Goal: Task Accomplishment & Management: Use online tool/utility

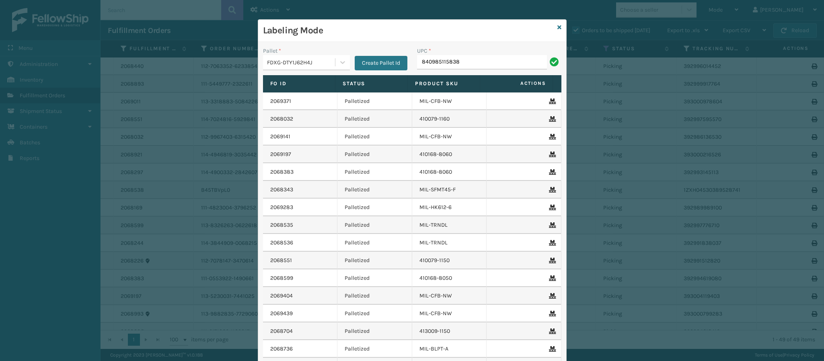
type input "840985115838"
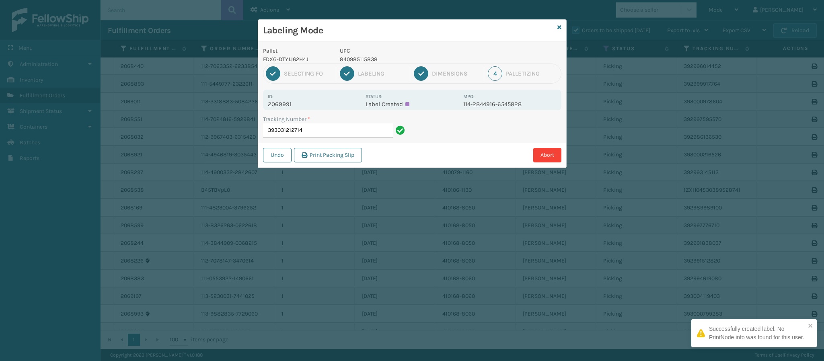
click at [288, 102] on p "2069991" at bounding box center [314, 104] width 93 height 7
copy p "2069991"
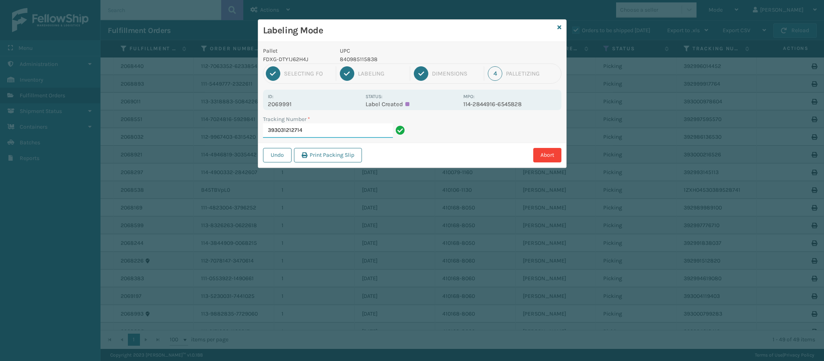
click at [319, 132] on input "393031212714" at bounding box center [328, 131] width 130 height 14
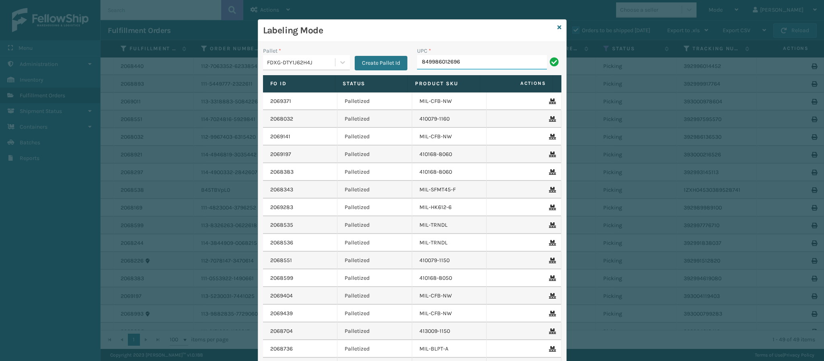
type input "849986012696"
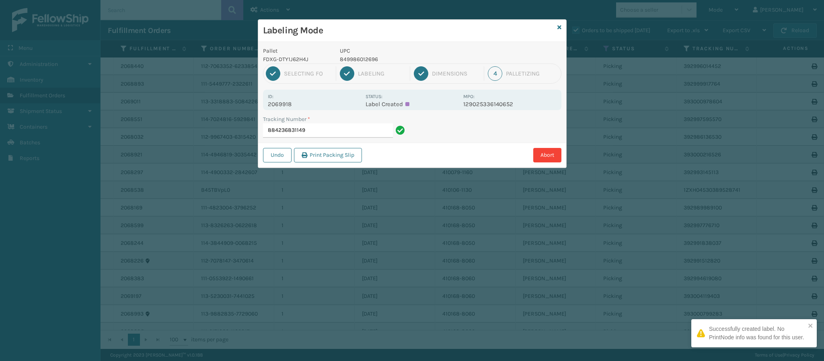
click at [290, 102] on p "2069918" at bounding box center [314, 104] width 93 height 7
copy p "2069918"
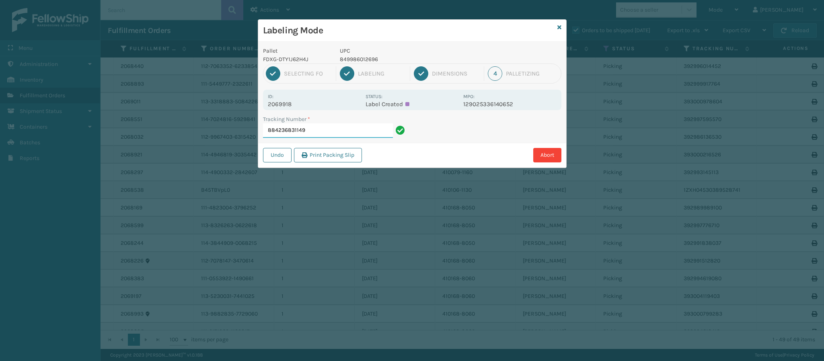
click at [311, 131] on input "884236831149" at bounding box center [328, 131] width 130 height 14
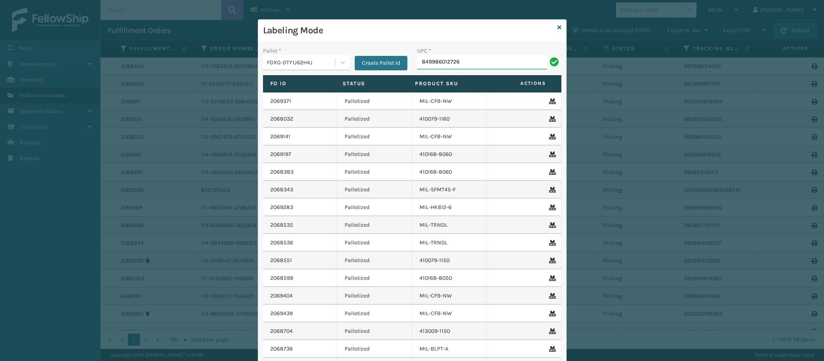
type input "849986012726"
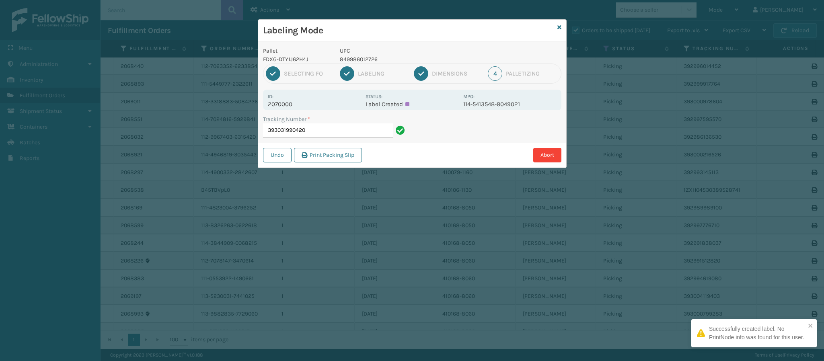
click at [280, 105] on p "2070000" at bounding box center [314, 104] width 93 height 7
copy p "2070000"
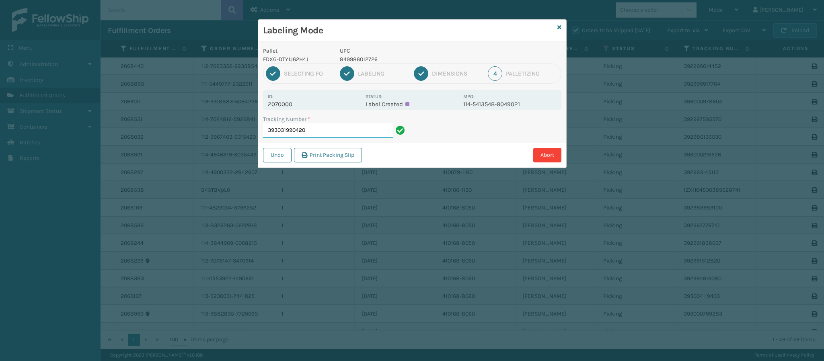
click at [331, 134] on input "393031990420" at bounding box center [328, 131] width 130 height 14
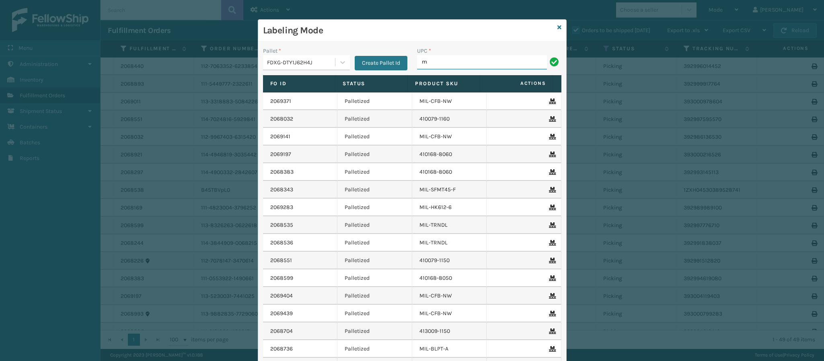
type input "MIL-HK612-6"
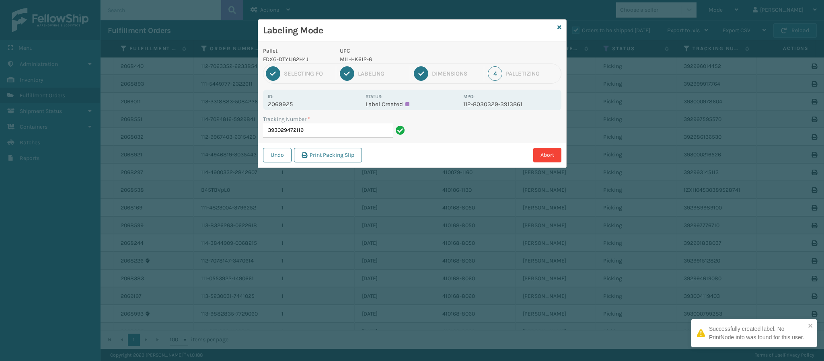
click at [288, 107] on p "2069925" at bounding box center [314, 104] width 93 height 7
copy p "2069925"
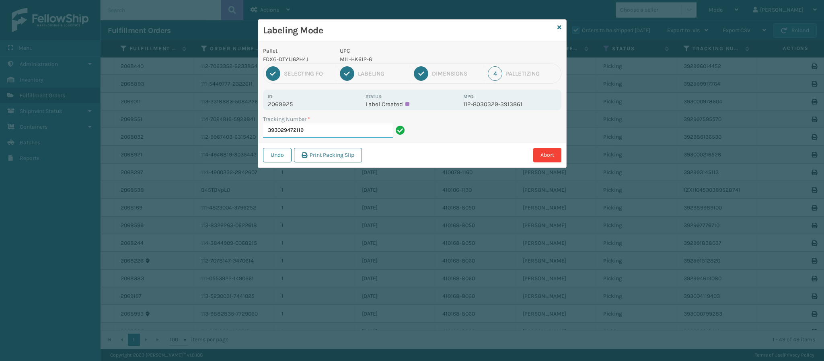
click at [330, 127] on input "393029472119" at bounding box center [328, 131] width 130 height 14
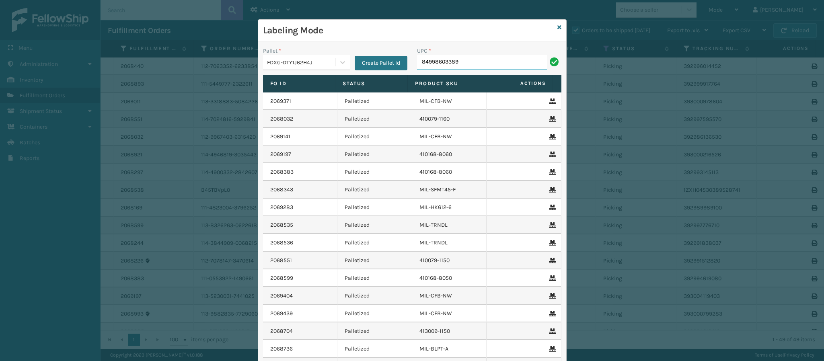
type input "849986033899"
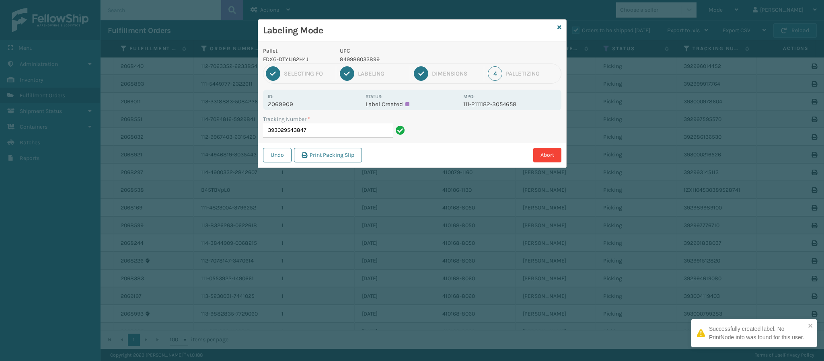
click at [288, 104] on p "2069909" at bounding box center [314, 104] width 93 height 7
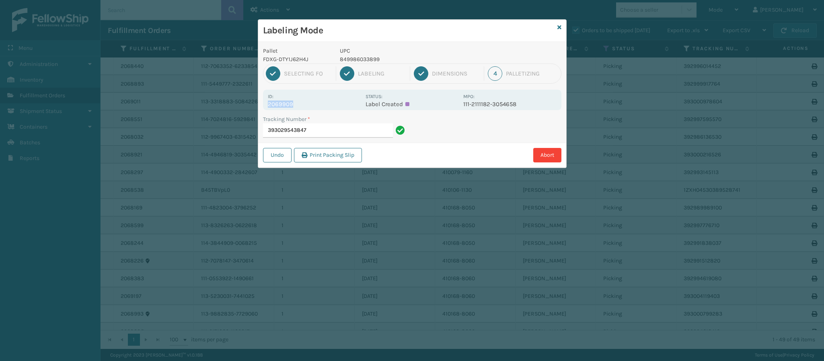
copy p "2069909"
click at [334, 133] on input "393029543847" at bounding box center [328, 131] width 130 height 14
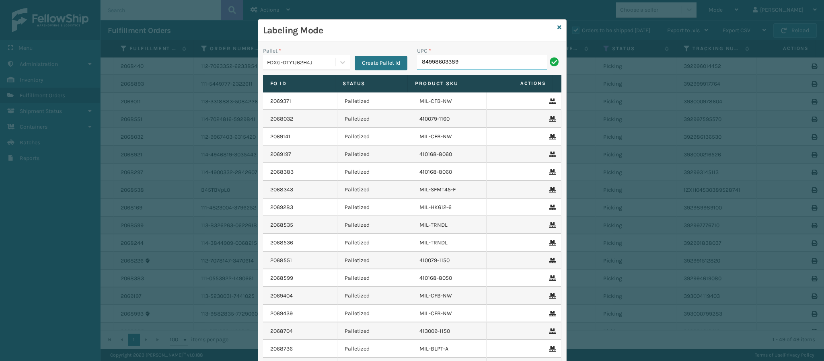
type input "849986033899"
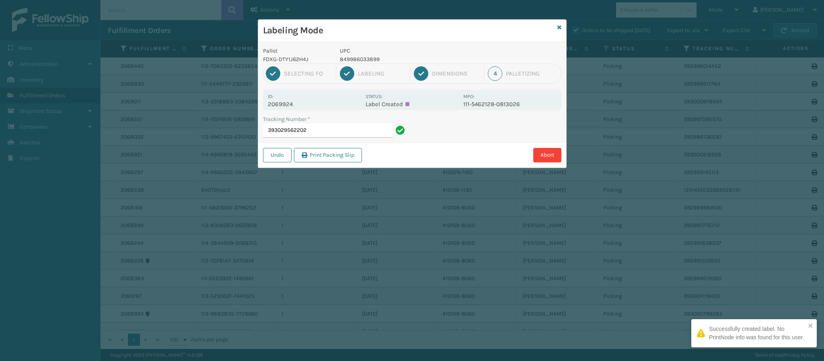
click at [287, 109] on div "Id: 2069924 Status: Label Created MPO: 111-5462128-0813026" at bounding box center [412, 100] width 299 height 21
copy p "2069924"
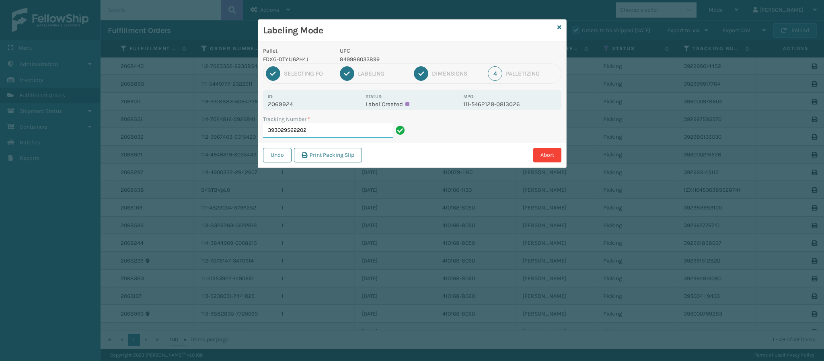
click at [321, 135] on input "393029562202" at bounding box center [328, 131] width 130 height 14
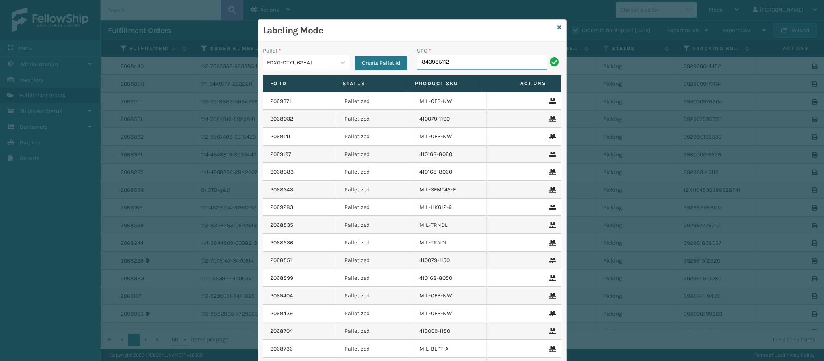
type input "8409851126"
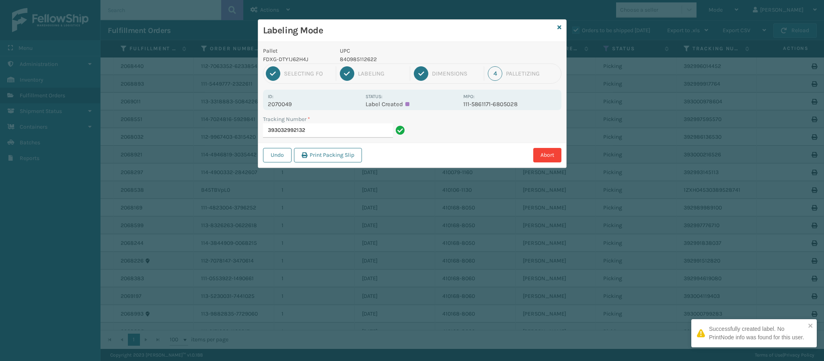
click at [292, 100] on div "Id: 2070049" at bounding box center [314, 100] width 93 height 16
click at [290, 104] on p "2070049" at bounding box center [314, 104] width 93 height 7
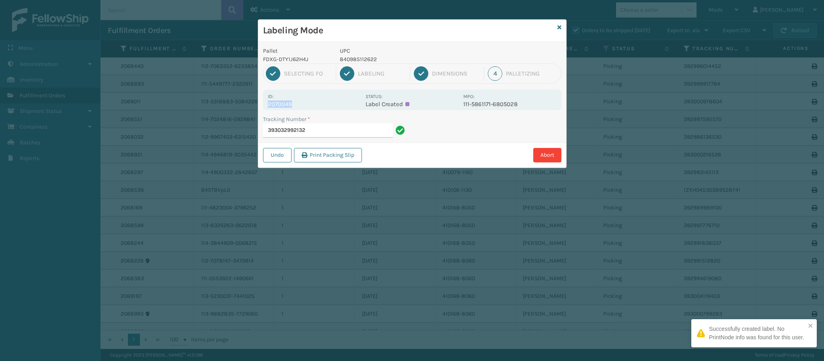
click at [290, 104] on p "2070049" at bounding box center [314, 104] width 93 height 7
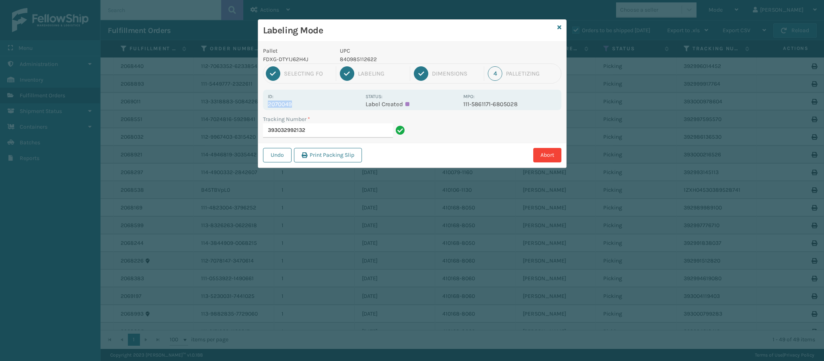
copy p "2070049"
click at [323, 131] on input "393032992132" at bounding box center [328, 131] width 130 height 14
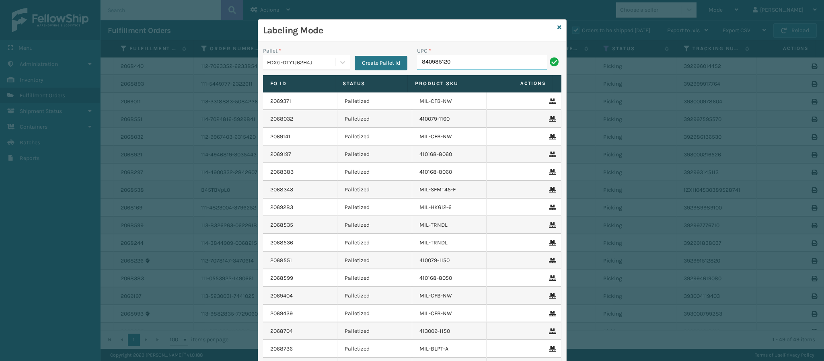
type input "8409851206"
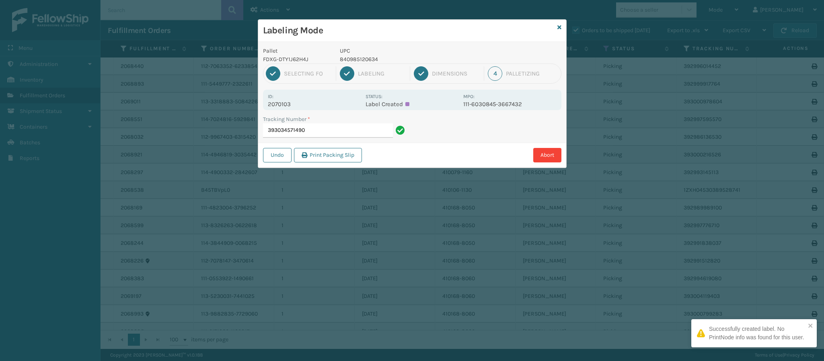
click at [288, 104] on p "2070103" at bounding box center [314, 104] width 93 height 7
copy p "2070103"
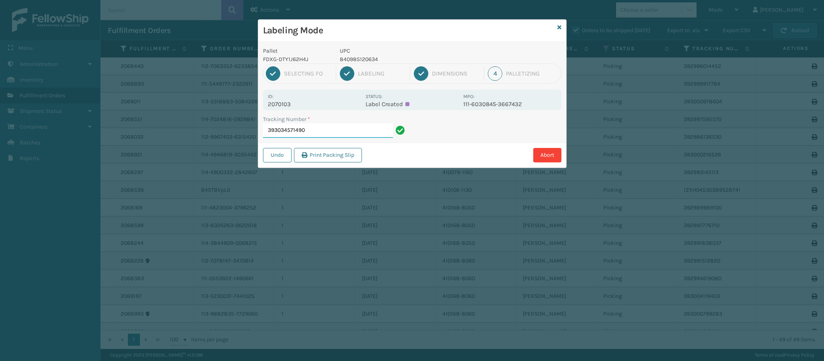
click at [319, 133] on input "393034571490" at bounding box center [328, 131] width 130 height 14
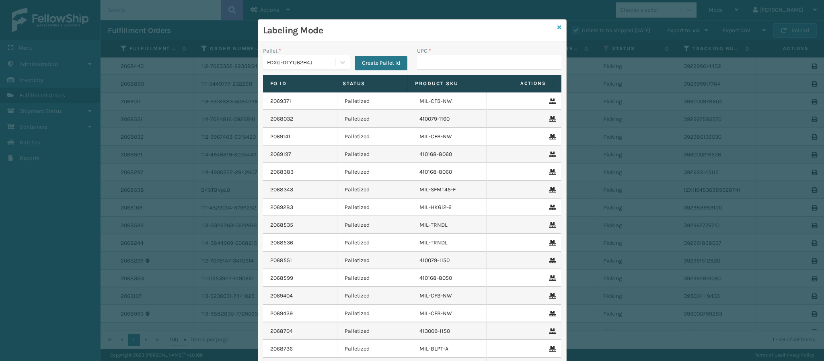
click at [558, 29] on icon at bounding box center [560, 28] width 4 height 6
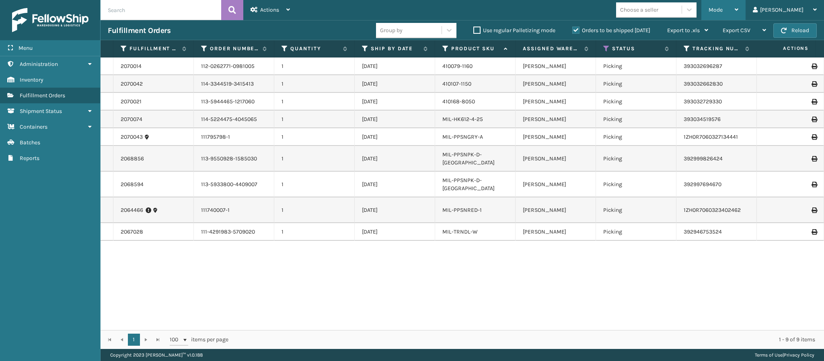
click at [739, 4] on div "Mode" at bounding box center [724, 10] width 30 height 20
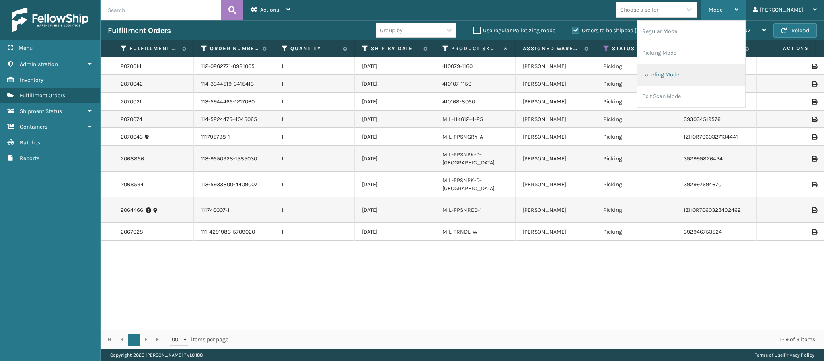
click at [718, 78] on li "Labeling Mode" at bounding box center [692, 75] width 108 height 22
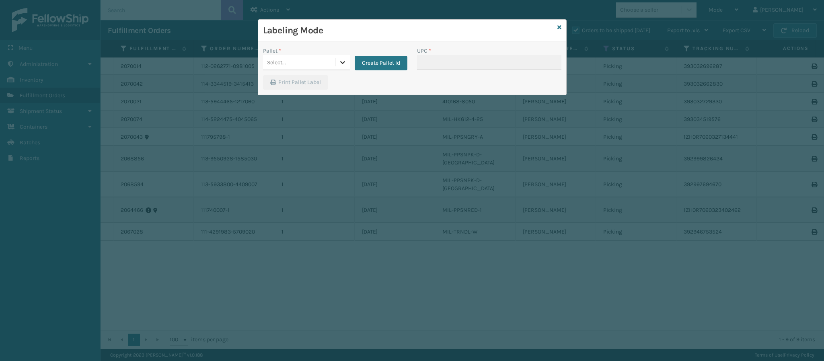
click at [337, 63] on div at bounding box center [343, 62] width 14 height 14
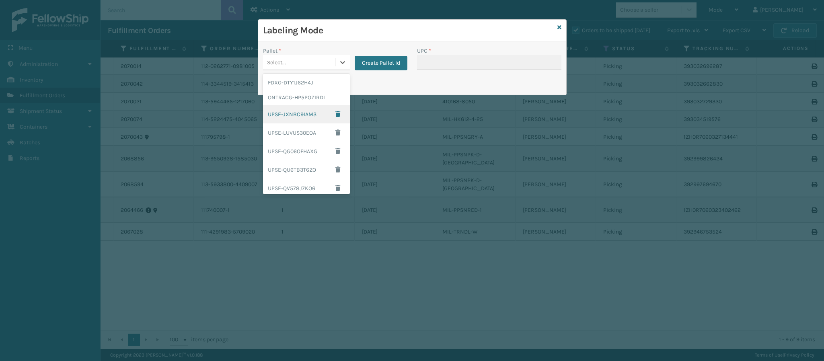
scroll to position [93, 0]
click at [307, 168] on div "UPSG-M9WB5PFDT9" at bounding box center [306, 167] width 87 height 15
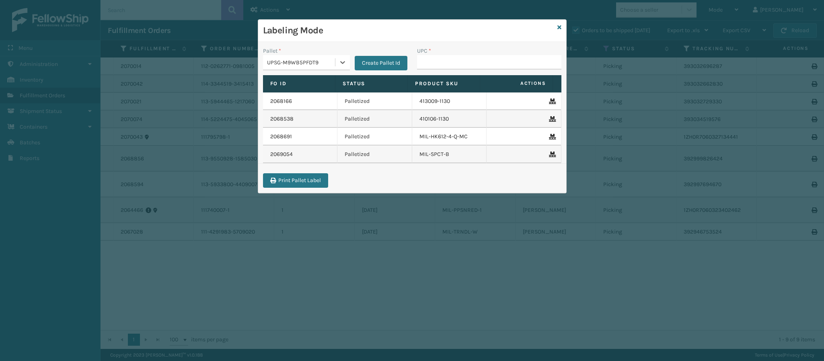
click at [436, 70] on div "UPC *" at bounding box center [489, 61] width 154 height 29
click at [436, 62] on input "UPC *" at bounding box center [489, 62] width 144 height 14
type input "840985121280"
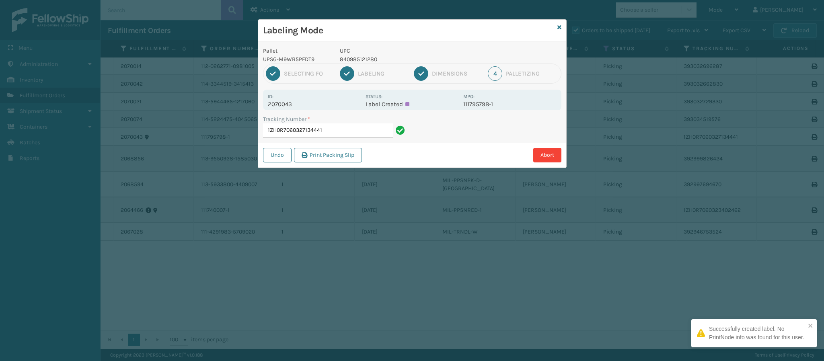
click at [290, 102] on p "2070043" at bounding box center [314, 104] width 93 height 7
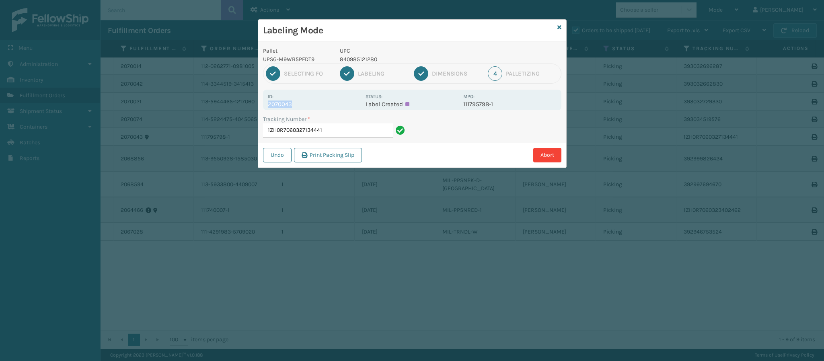
copy p "2070043"
click at [350, 133] on input "1ZH0R7060327134441" at bounding box center [328, 131] width 130 height 14
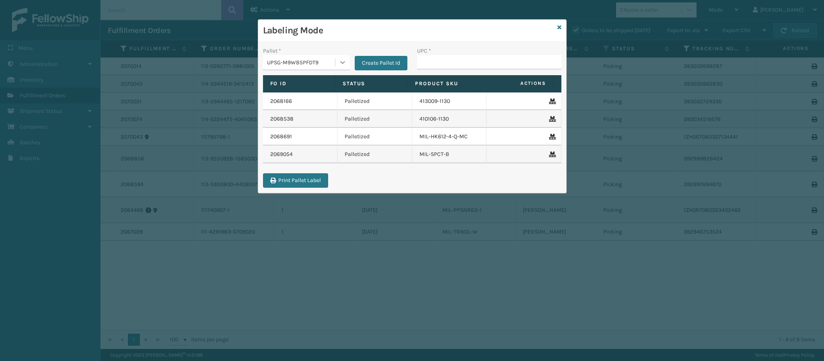
click at [341, 61] on icon at bounding box center [343, 62] width 8 height 8
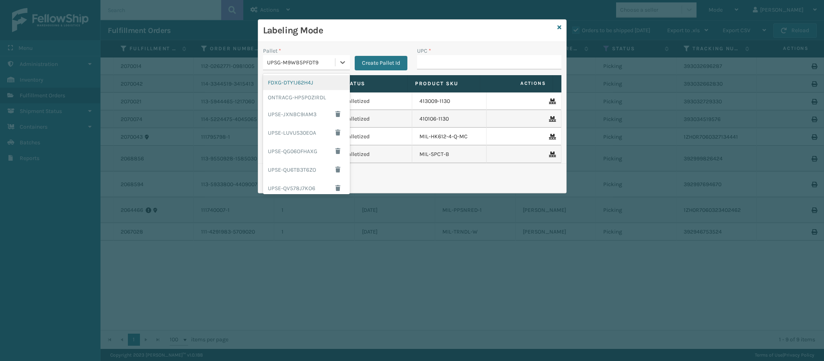
click at [308, 83] on div "FDXG-DTY1J62H4J" at bounding box center [306, 82] width 87 height 15
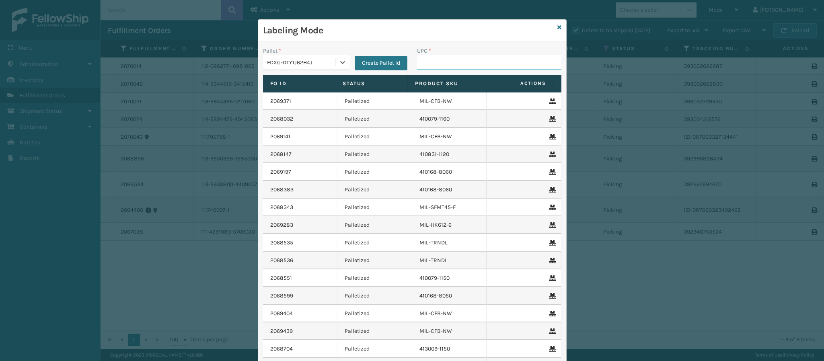
click at [472, 66] on input "UPC *" at bounding box center [489, 62] width 144 height 14
type input "84998603"
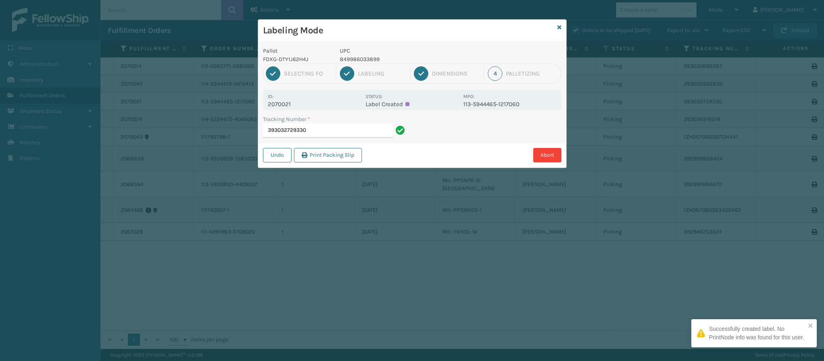
click at [281, 104] on p "2070021" at bounding box center [314, 104] width 93 height 7
copy p "2070021"
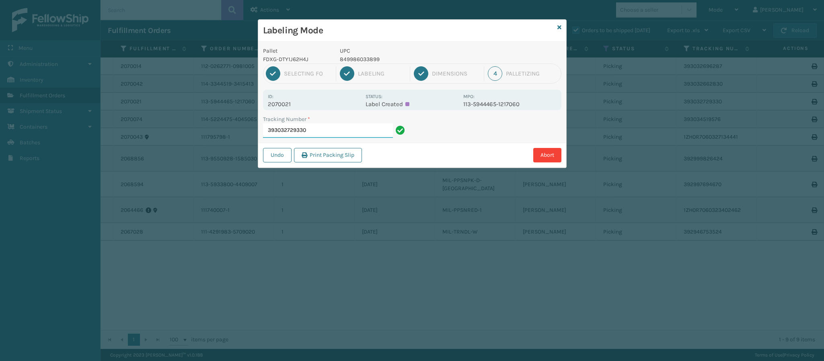
click at [317, 129] on input "393032729330" at bounding box center [328, 131] width 130 height 14
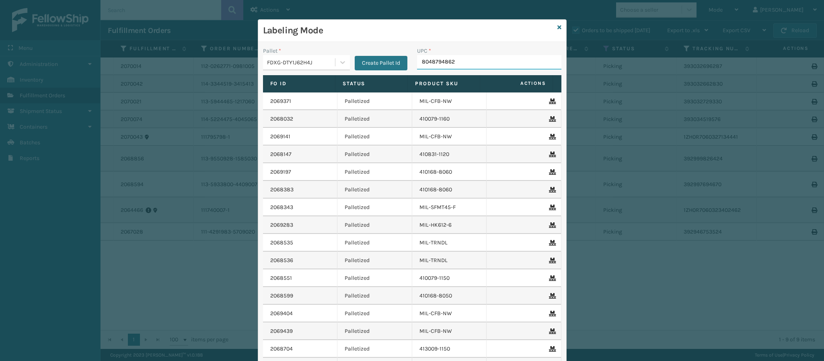
type input "80487948629"
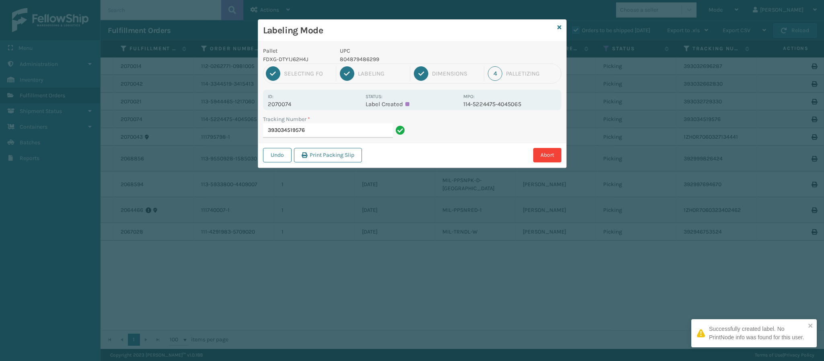
click at [292, 103] on p "2070074" at bounding box center [314, 104] width 93 height 7
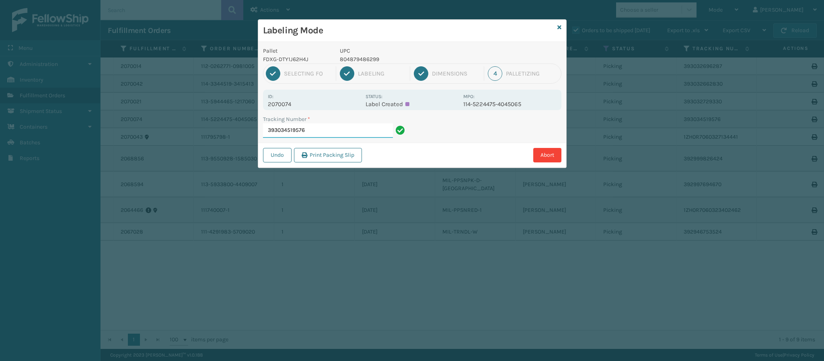
click at [333, 132] on input "393034519576" at bounding box center [328, 131] width 130 height 14
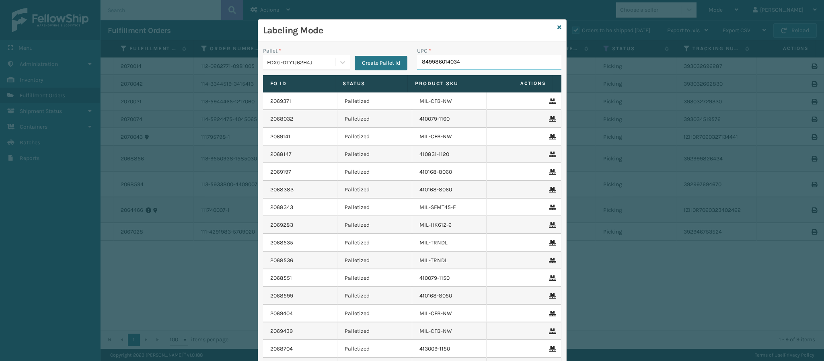
type input "849986014034"
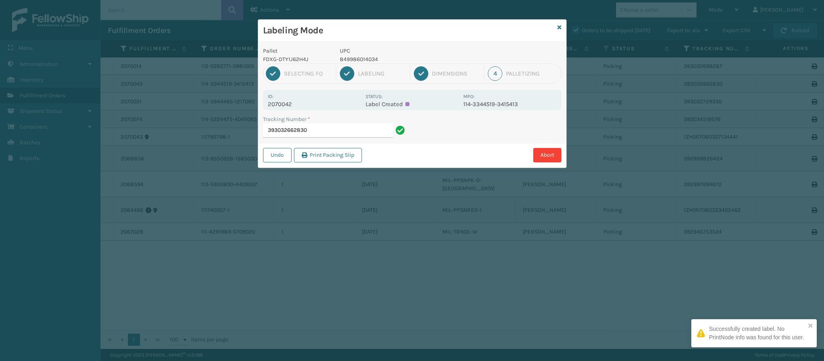
click at [291, 106] on p "2070042" at bounding box center [314, 104] width 93 height 7
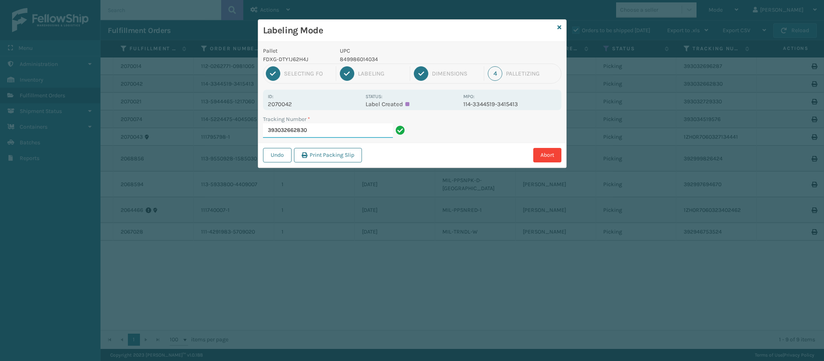
click at [337, 132] on input "393032662830" at bounding box center [328, 131] width 130 height 14
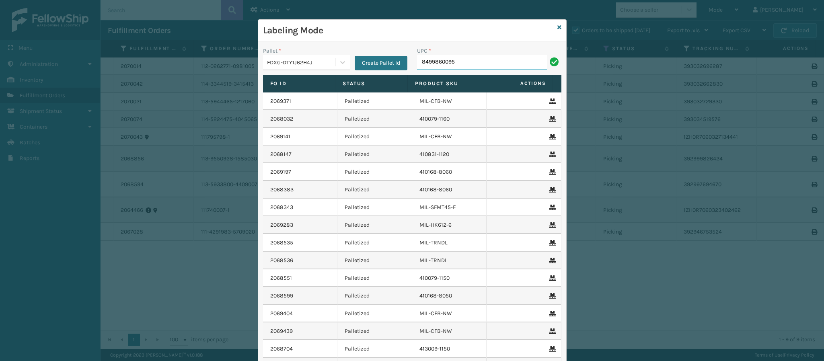
type input "84998600950"
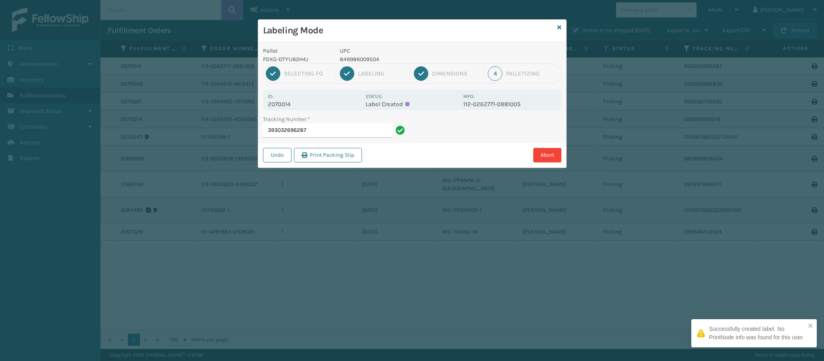
click at [286, 105] on p "2070014" at bounding box center [314, 104] width 93 height 7
click at [326, 126] on input "393032696287" at bounding box center [328, 131] width 130 height 14
